Goal: Task Accomplishment & Management: Use online tool/utility

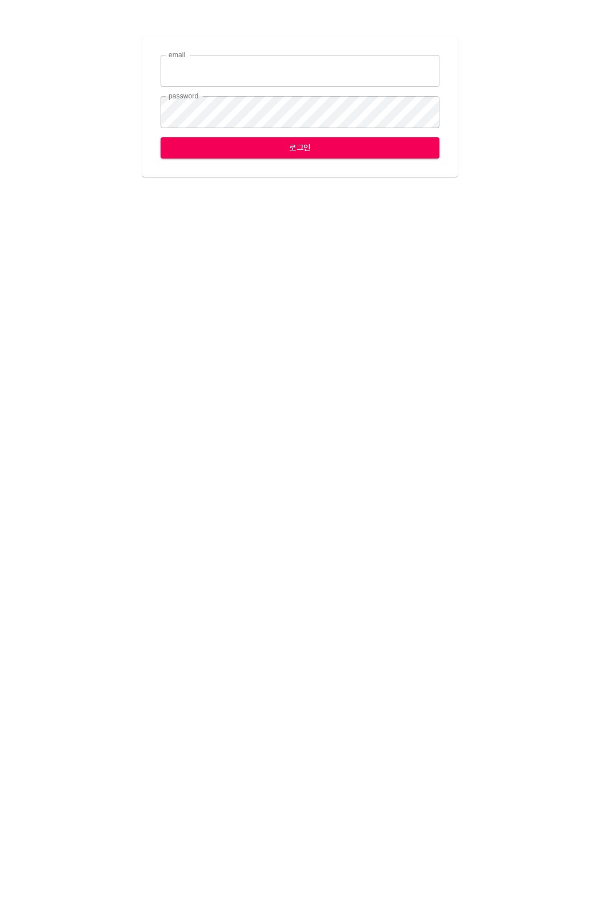
type input "jungce@ihateflyingbugs.com"
click at [258, 158] on div "email jungce@ihateflyingbugs.com email password password 로그인" at bounding box center [300, 107] width 316 height 140
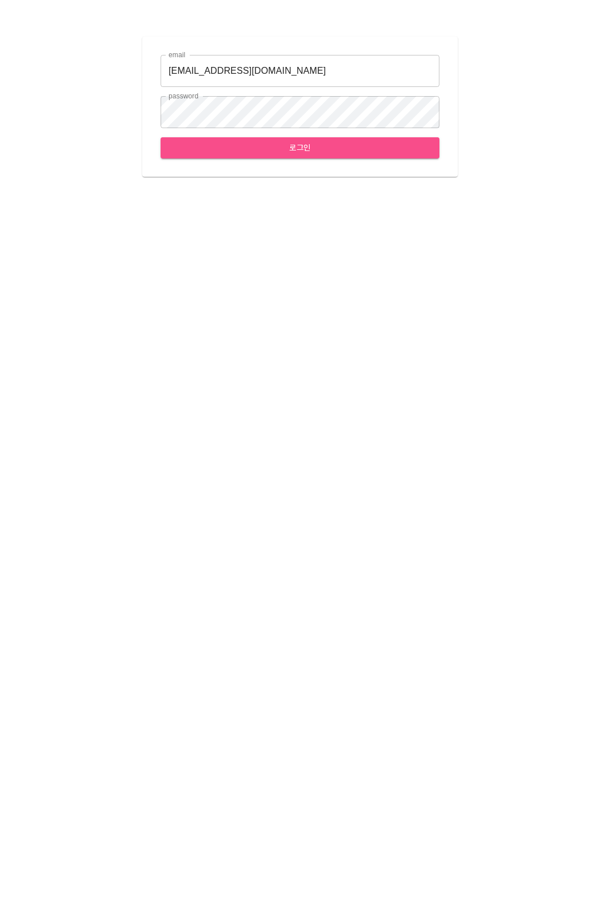
click at [266, 152] on span "로그인" at bounding box center [300, 148] width 261 height 14
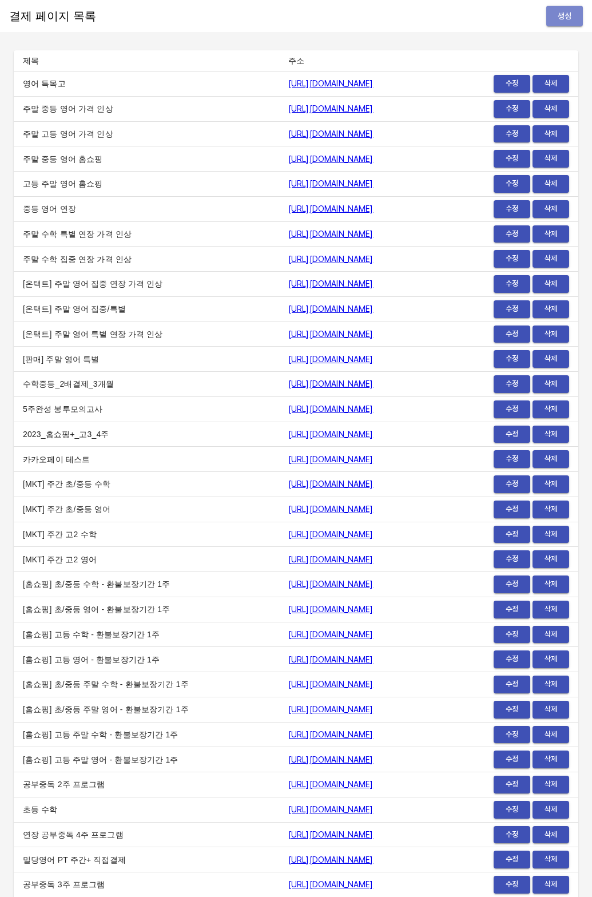
click at [570, 19] on span "생성" at bounding box center [564, 16] width 18 height 14
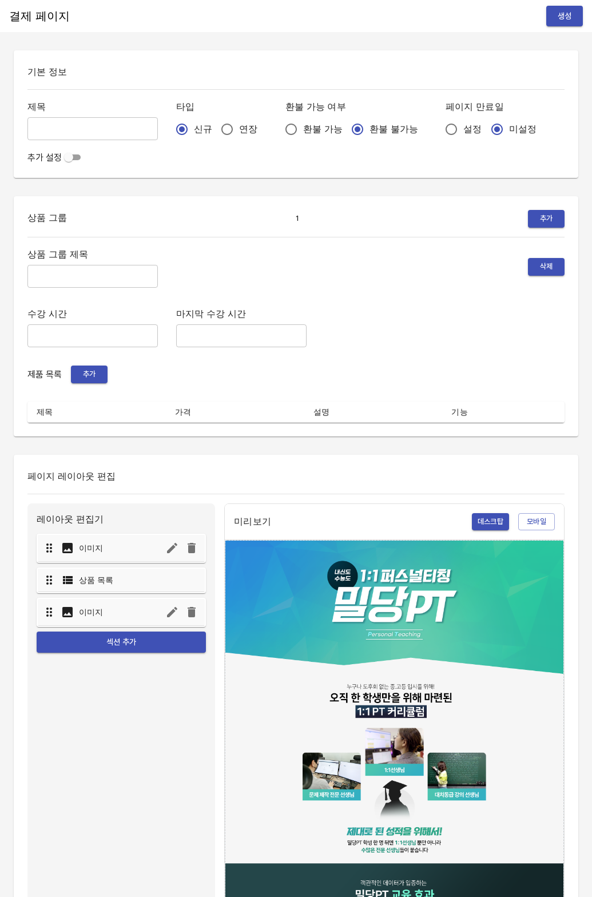
click at [77, 131] on input "text" at bounding box center [92, 128] width 130 height 23
type input "0813_양효재"
click at [69, 272] on input "text" at bounding box center [92, 276] width 130 height 23
type input "주간 집중관리"
click at [216, 138] on input "연장" at bounding box center [227, 129] width 24 height 24
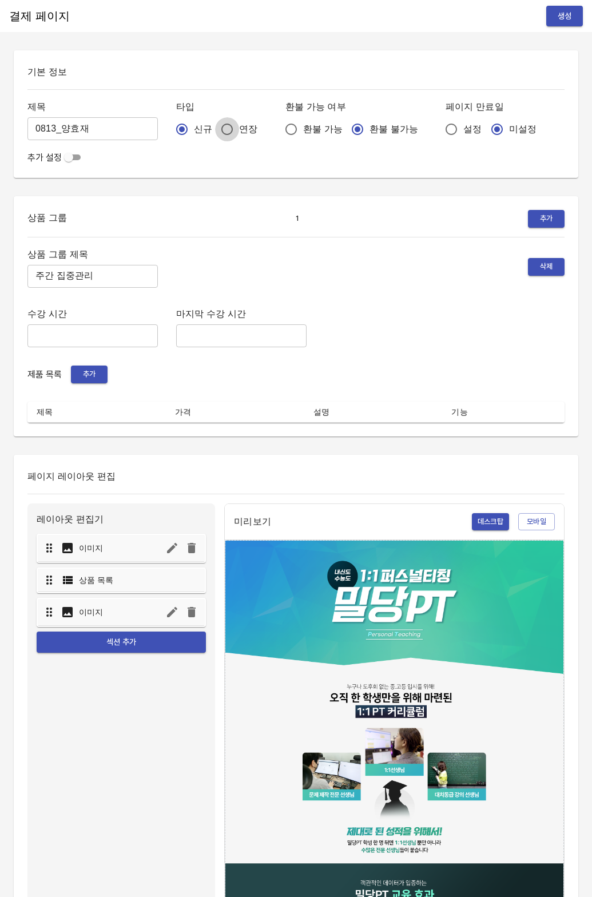
radio input "true"
drag, startPoint x: 419, startPoint y: 128, endPoint x: 325, endPoint y: 164, distance: 100.5
click at [439, 128] on input "설정" at bounding box center [451, 129] width 24 height 24
radio input "true"
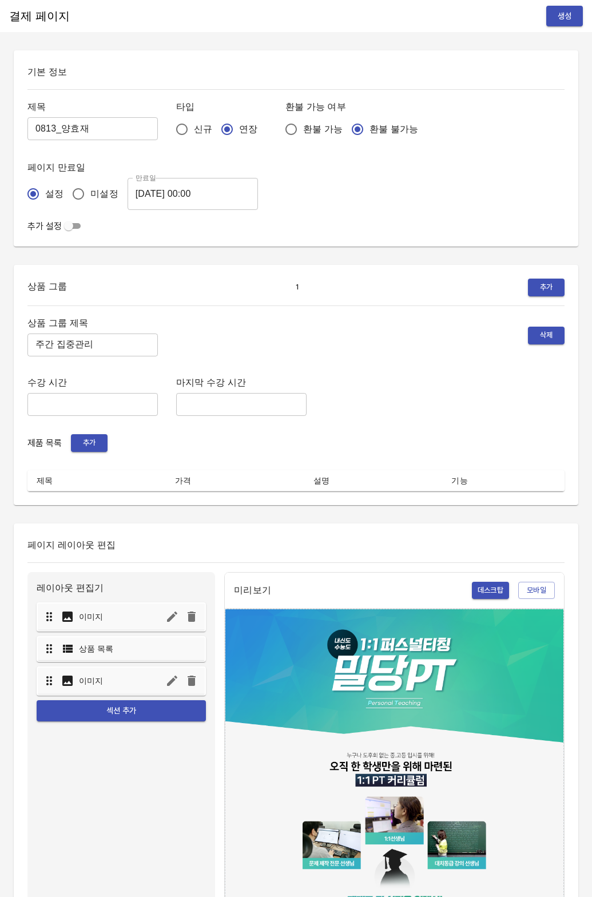
click at [202, 193] on input "[DATE] 00:00" at bounding box center [193, 194] width 130 height 32
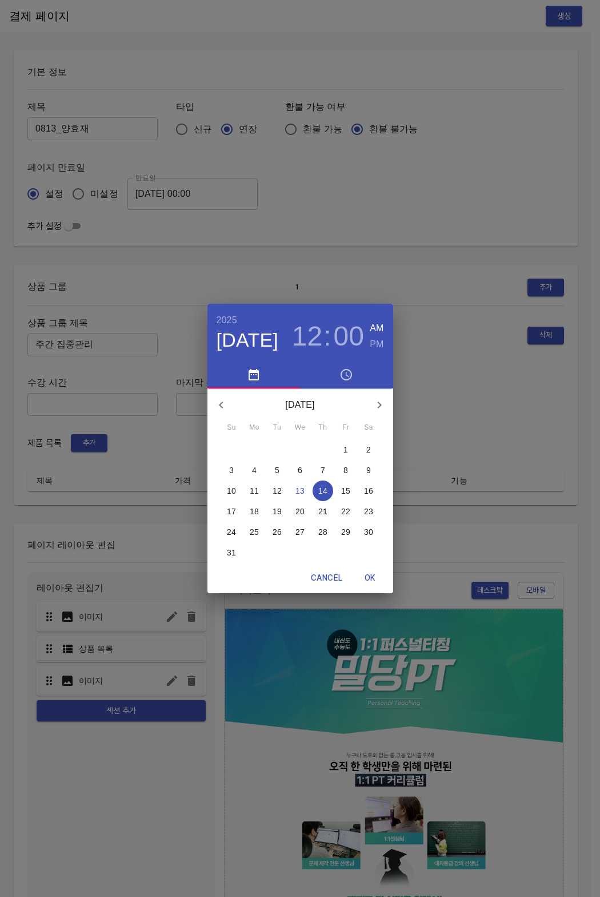
click at [325, 509] on p "21" at bounding box center [322, 510] width 9 height 11
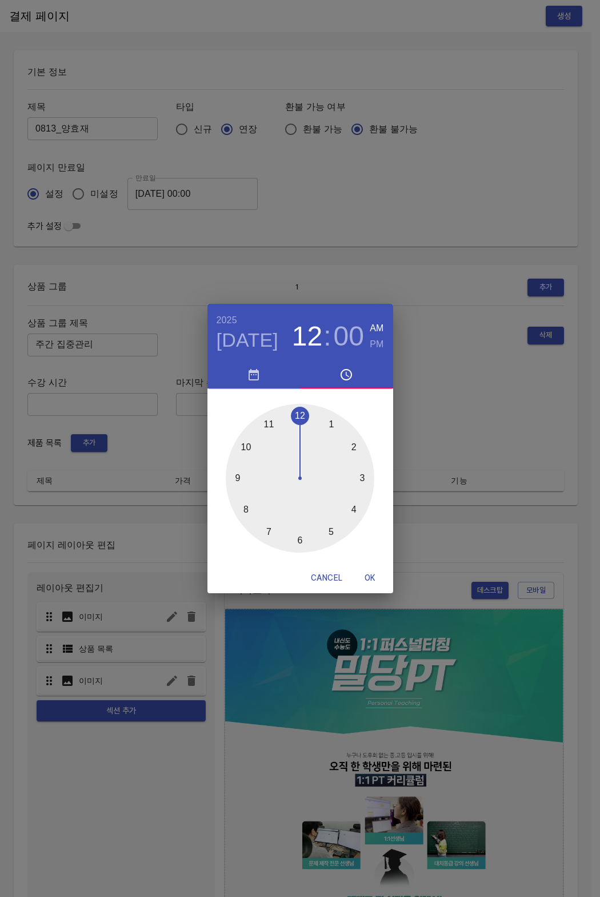
click at [383, 586] on button "OK" at bounding box center [370, 577] width 37 height 21
type input "[DATE] 00:00"
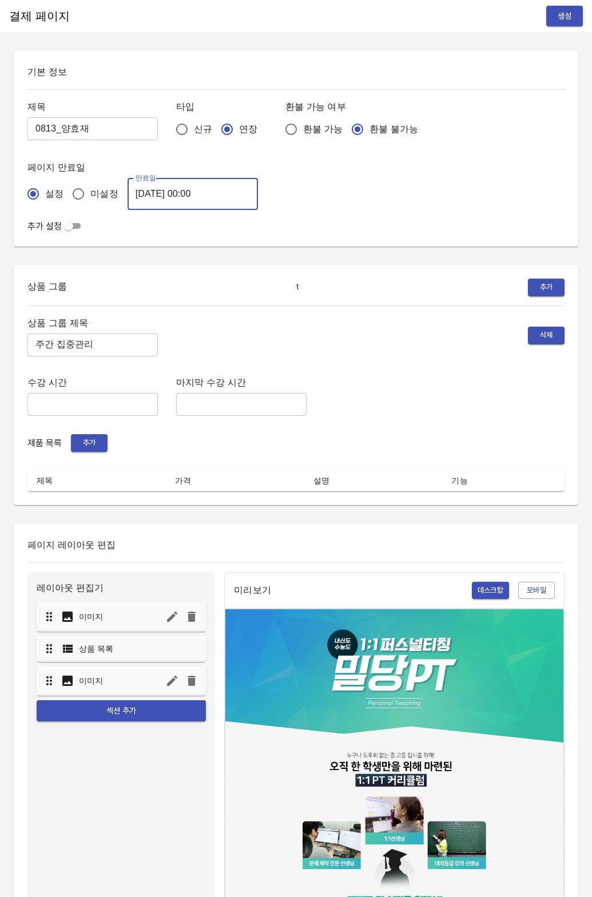
click at [91, 455] on div "상품 그룹 제목 주간 집중관리 ​ 삭제 수강 시간 ​ 마지막 수강 시간 ​ 제품 목록 추가 제목 가격 설명 기능" at bounding box center [295, 403] width 537 height 176
click at [91, 451] on button "추가" at bounding box center [89, 443] width 37 height 18
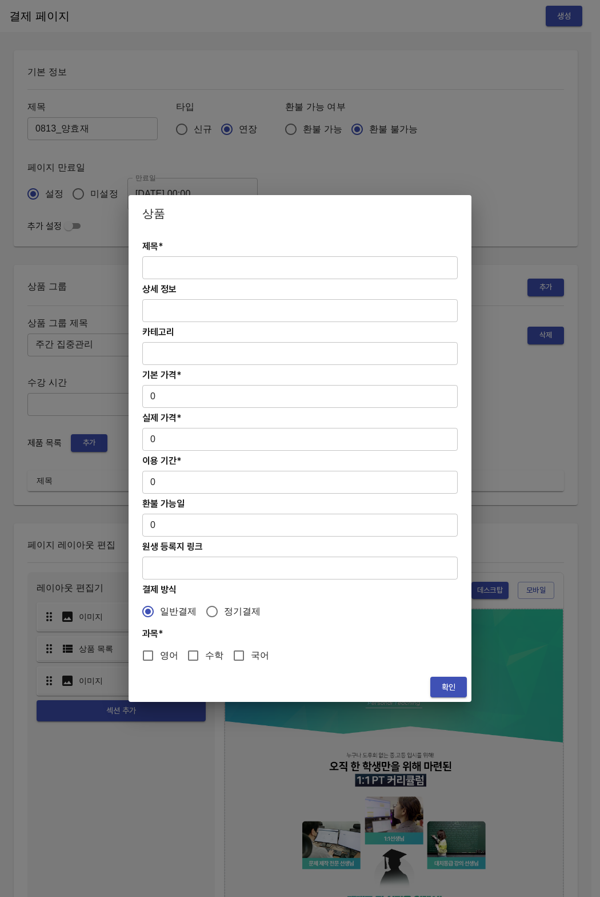
click at [190, 246] on h4 "제목*" at bounding box center [300, 246] width 316 height 11
click at [189, 265] on input "text" at bounding box center [300, 267] width 316 height 23
paste input "[연장] 주간 집중관리 고2 수학PT 4주(약 1개월) 프로그램_120분"
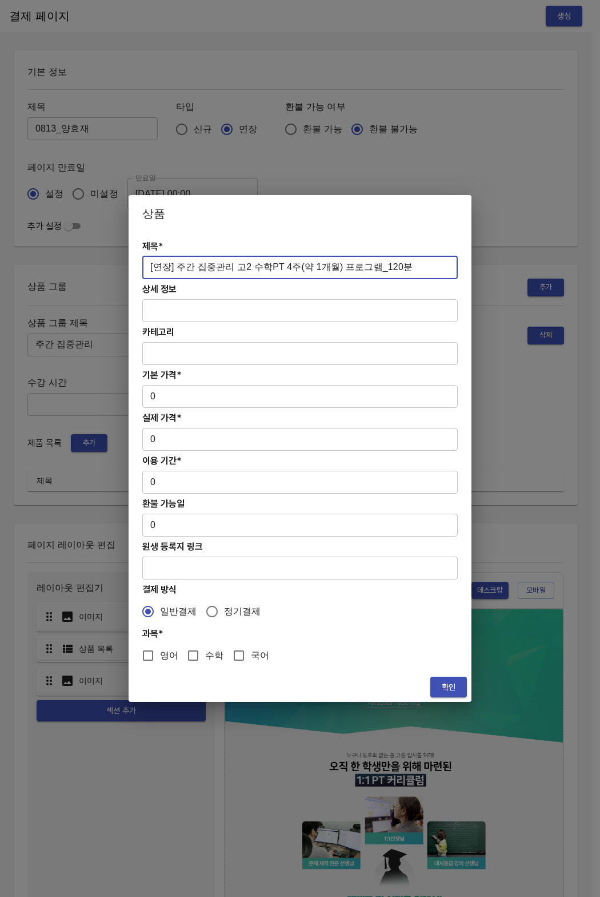
type input "[연장] 주간 집중관리 고2 수학PT 4주(약 1개월) 프로그램_120분"
drag, startPoint x: 148, startPoint y: 401, endPoint x: 154, endPoint y: 398, distance: 7.4
click at [150, 400] on input "0" at bounding box center [300, 396] width 316 height 23
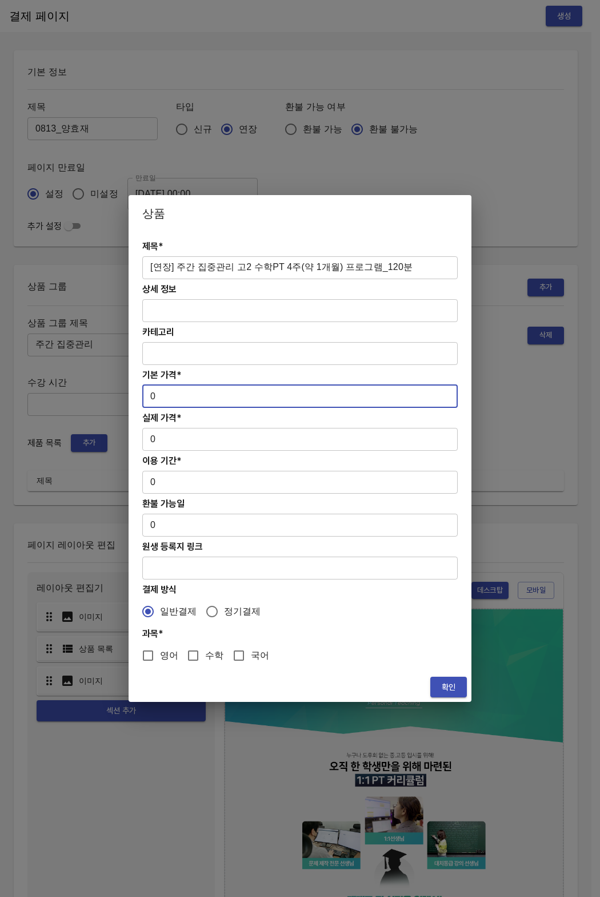
drag, startPoint x: 155, startPoint y: 398, endPoint x: 133, endPoint y: 395, distance: 22.5
click at [108, 396] on div "상품 제목* [연장] 주간 집중관리 고2 수학PT 4주(약 1개월) 프로그램_120분 ​ 상세 정보 ​ 카테고리 ​ 기본 가격* 0 ​ 실제 …" at bounding box center [300, 448] width 600 height 897
paste input "41760"
type input "417600"
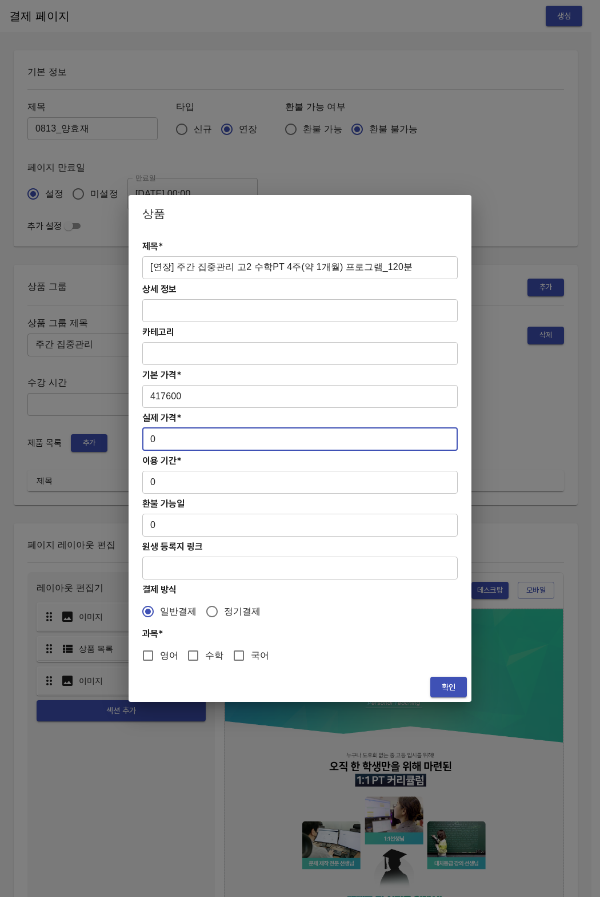
drag, startPoint x: 169, startPoint y: 440, endPoint x: 130, endPoint y: 443, distance: 39.0
click at [130, 443] on div "제목* [연장] 주간 집중관리 고2 수학PT 4주(약 1개월) 프로그램_120분 ​ 상세 정보 ​ 카테고리 ​ 기본 가격* 417600 ​ 실…" at bounding box center [300, 452] width 343 height 440
paste input "41760"
type input "417600"
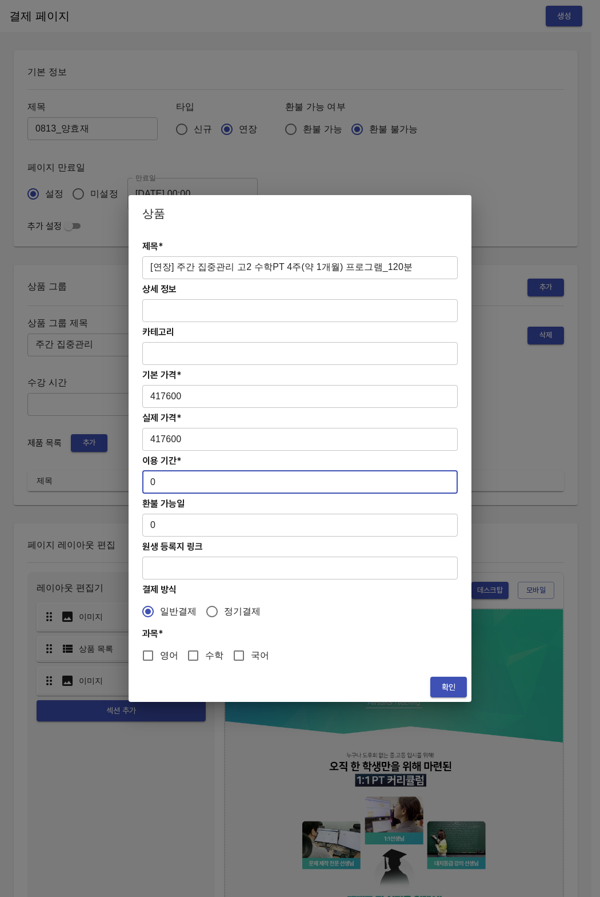
drag, startPoint x: 153, startPoint y: 489, endPoint x: 155, endPoint y: 479, distance: 9.9
click at [154, 480] on input "0" at bounding box center [300, 482] width 316 height 23
drag, startPoint x: 155, startPoint y: 479, endPoint x: 144, endPoint y: 479, distance: 10.9
click at [144, 479] on input "0" at bounding box center [300, 482] width 316 height 23
type input "28"
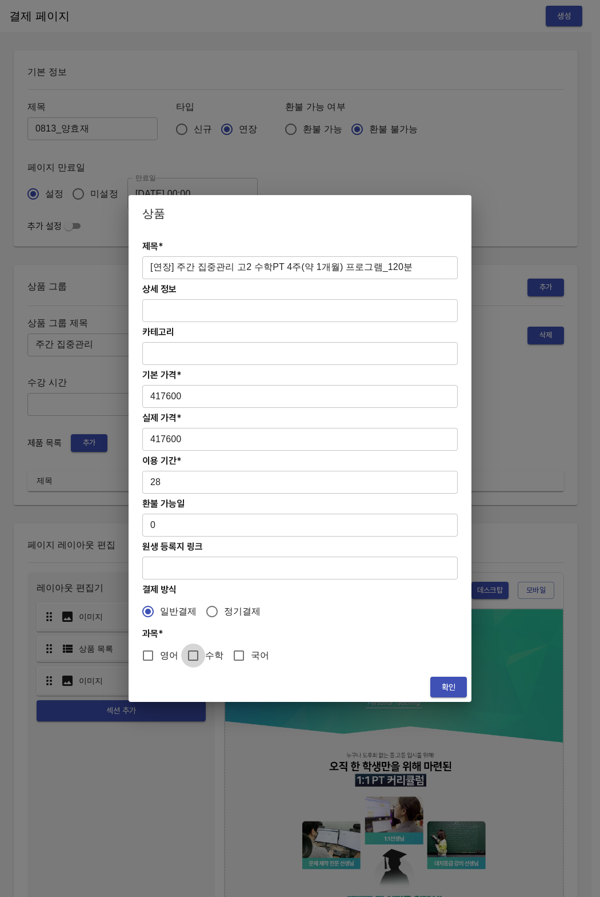
click at [194, 656] on input "수학" at bounding box center [193, 655] width 24 height 24
checkbox input "true"
click at [443, 686] on span "확인" at bounding box center [449, 687] width 18 height 14
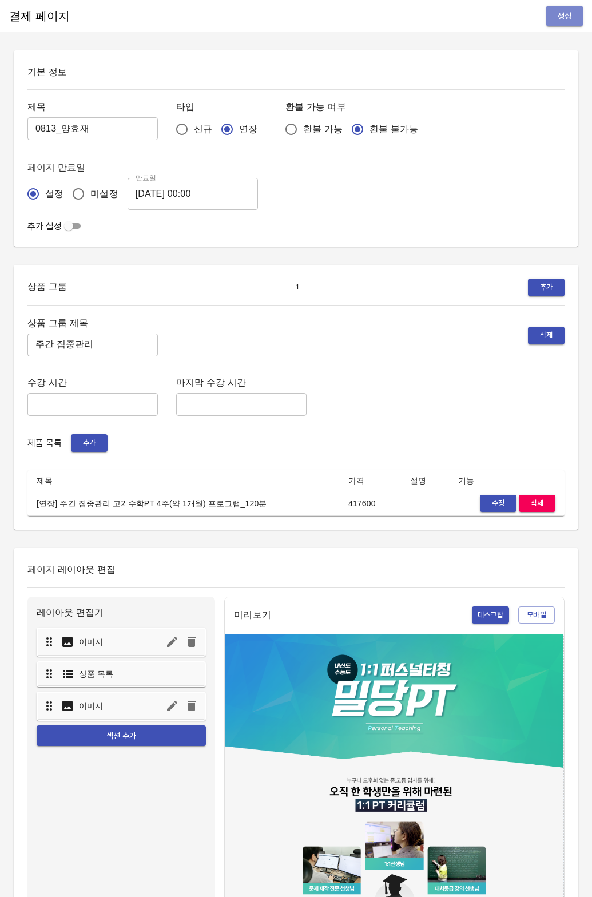
click at [551, 21] on button "생성" at bounding box center [564, 16] width 37 height 21
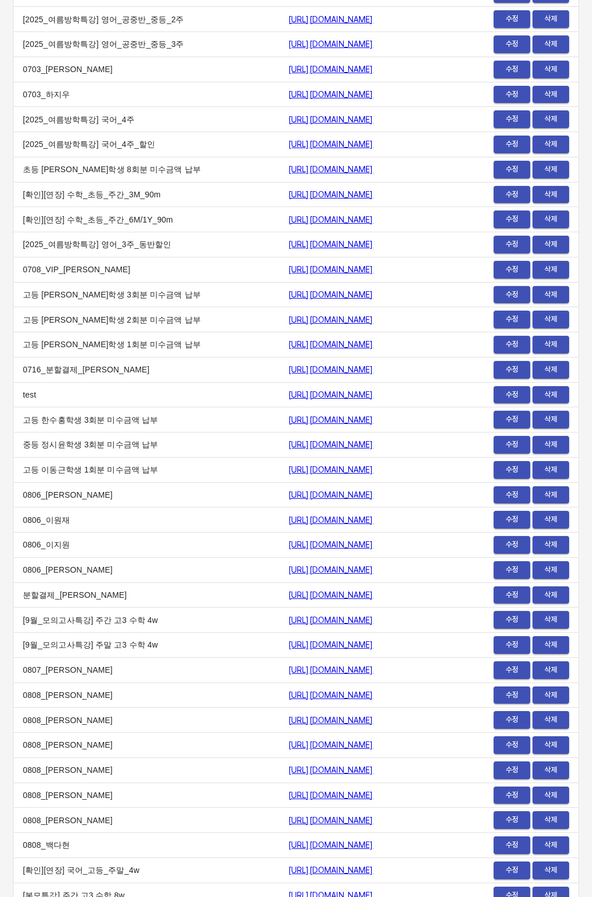
scroll to position [13380, 0]
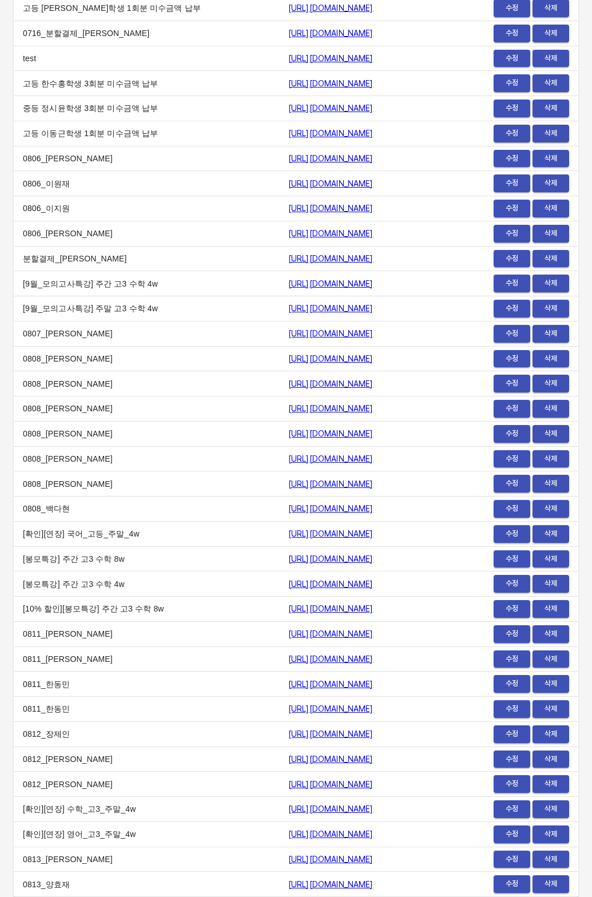
drag, startPoint x: 137, startPoint y: 887, endPoint x: 175, endPoint y: 885, distance: 37.8
click at [142, 887] on td "0813_양효재" at bounding box center [146, 883] width 265 height 25
copy tr "0813_양효재 https://payment.mildang.kr/cVM9lw9exuzX9QPzaThJf"
drag, startPoint x: 177, startPoint y: 884, endPoint x: 419, endPoint y: 882, distance: 241.9
click at [419, 882] on tr "0813_양효재 https://payment.mildang.kr/cVM9lw9exuzX9QPzaThJf 수정 삭제" at bounding box center [296, 883] width 564 height 25
